Goal: Navigation & Orientation: Find specific page/section

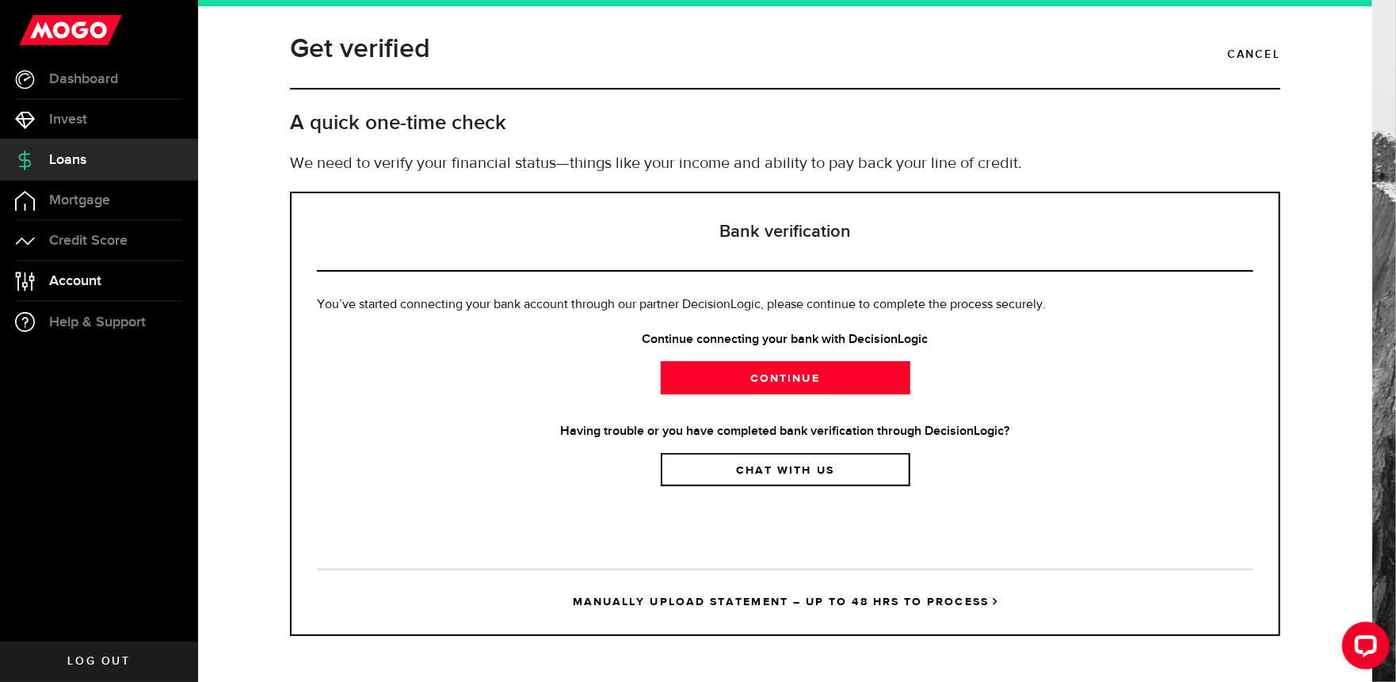
click at [105, 287] on link "Account Compte" at bounding box center [99, 282] width 198 height 40
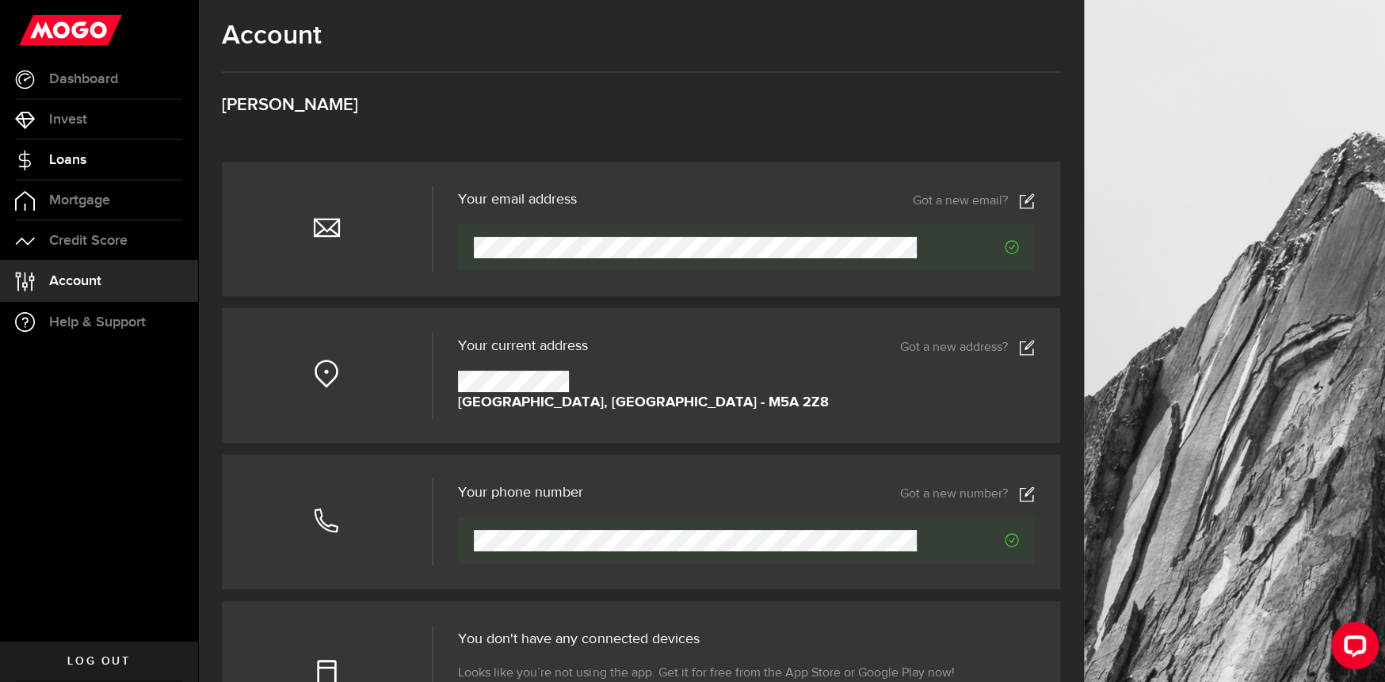
click at [87, 154] on link "Loans" at bounding box center [99, 160] width 198 height 40
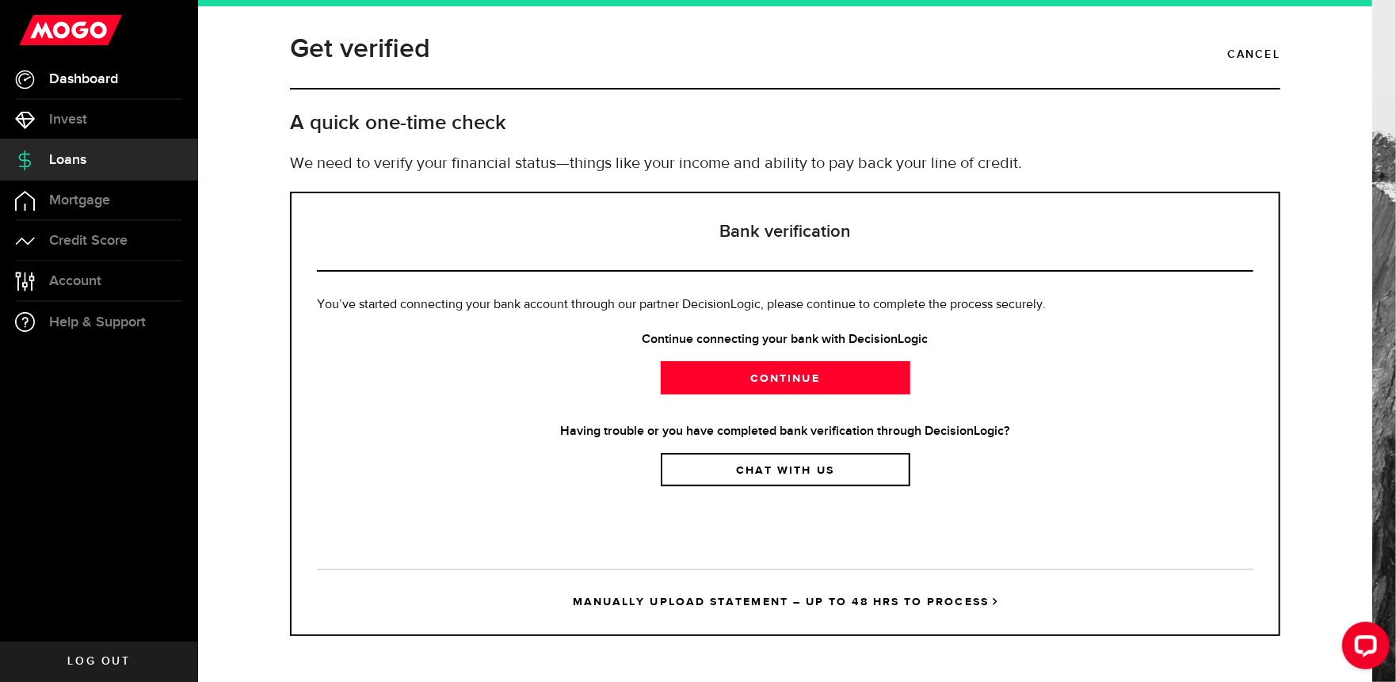
click at [109, 80] on span "Dashboard" at bounding box center [83, 79] width 69 height 14
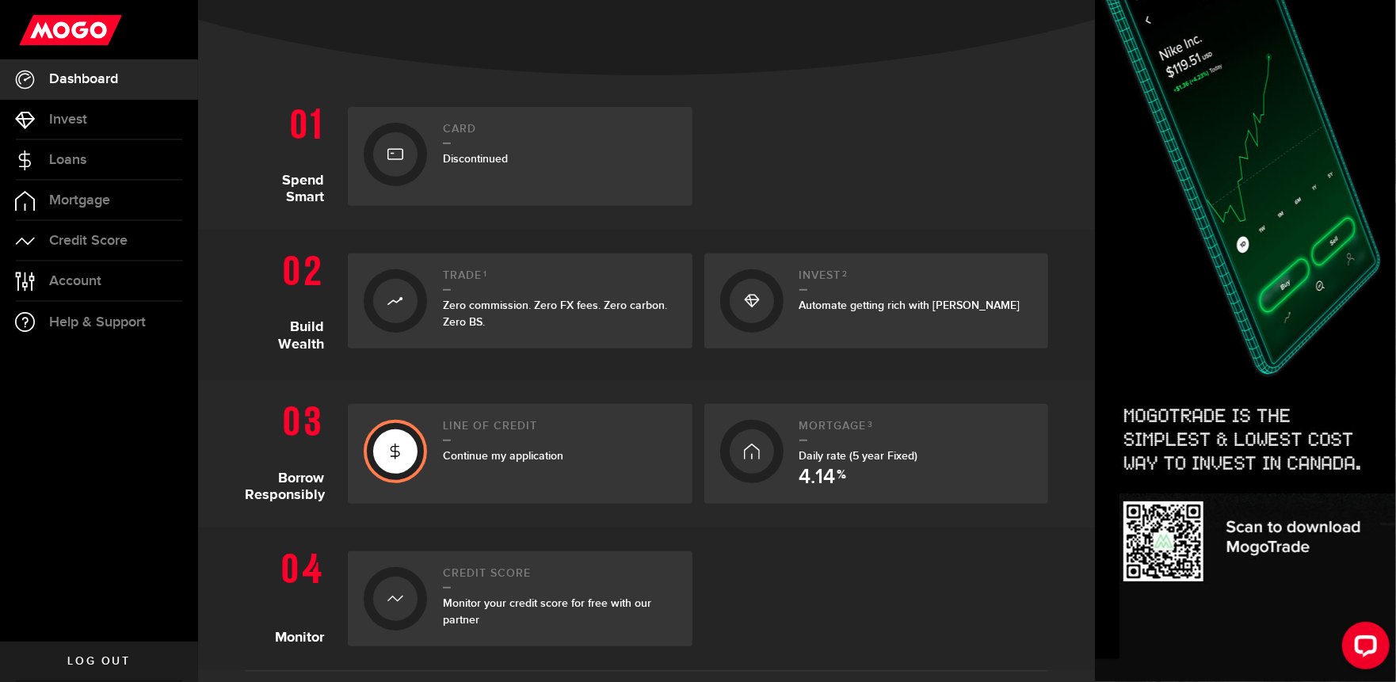
scroll to position [475, 0]
